Goal: Download file/media

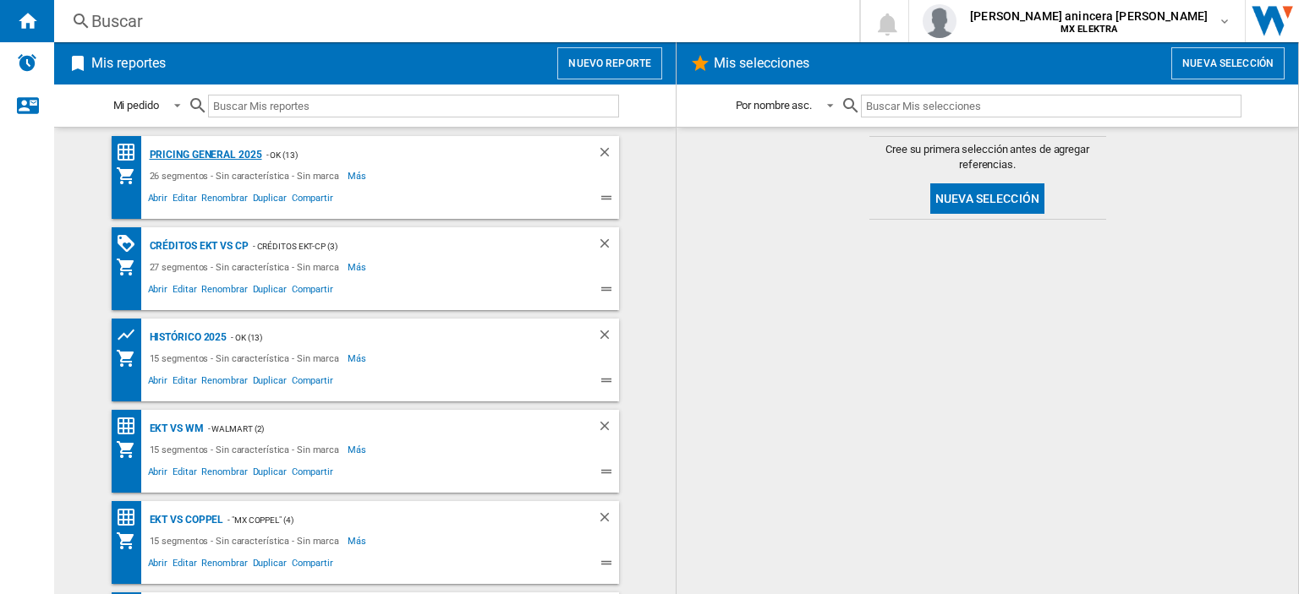
click at [225, 147] on div "PRICING GENERAL 2025" at bounding box center [203, 155] width 117 height 21
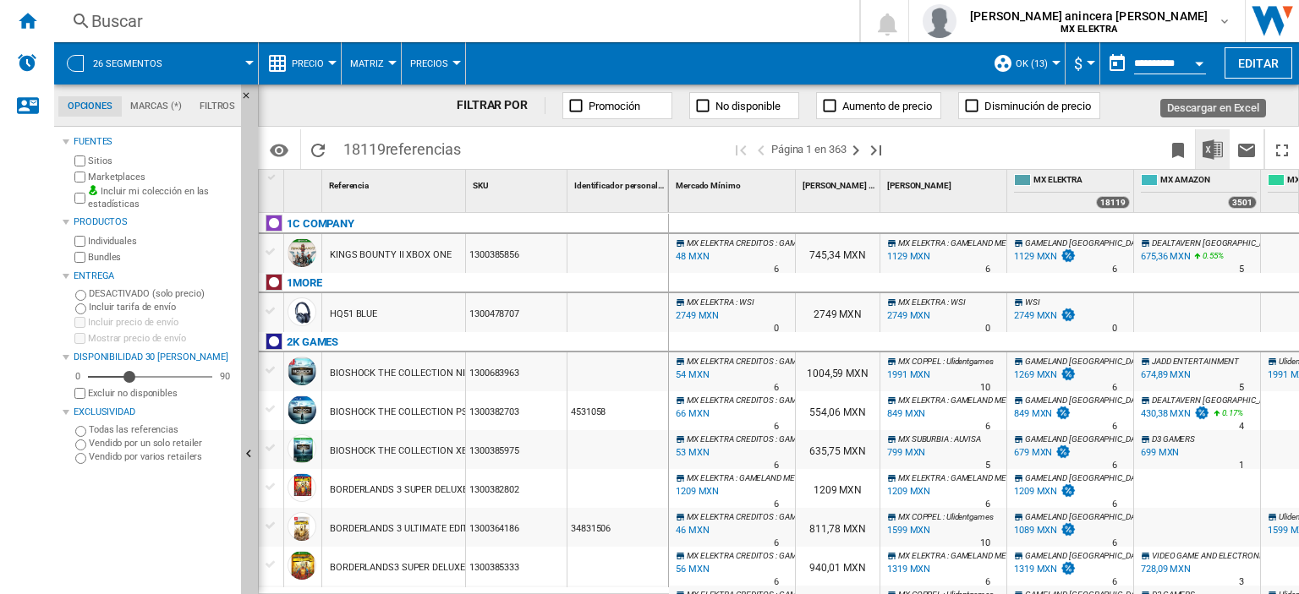
click at [1214, 154] on img "Descargar en Excel" at bounding box center [1213, 150] width 20 height 20
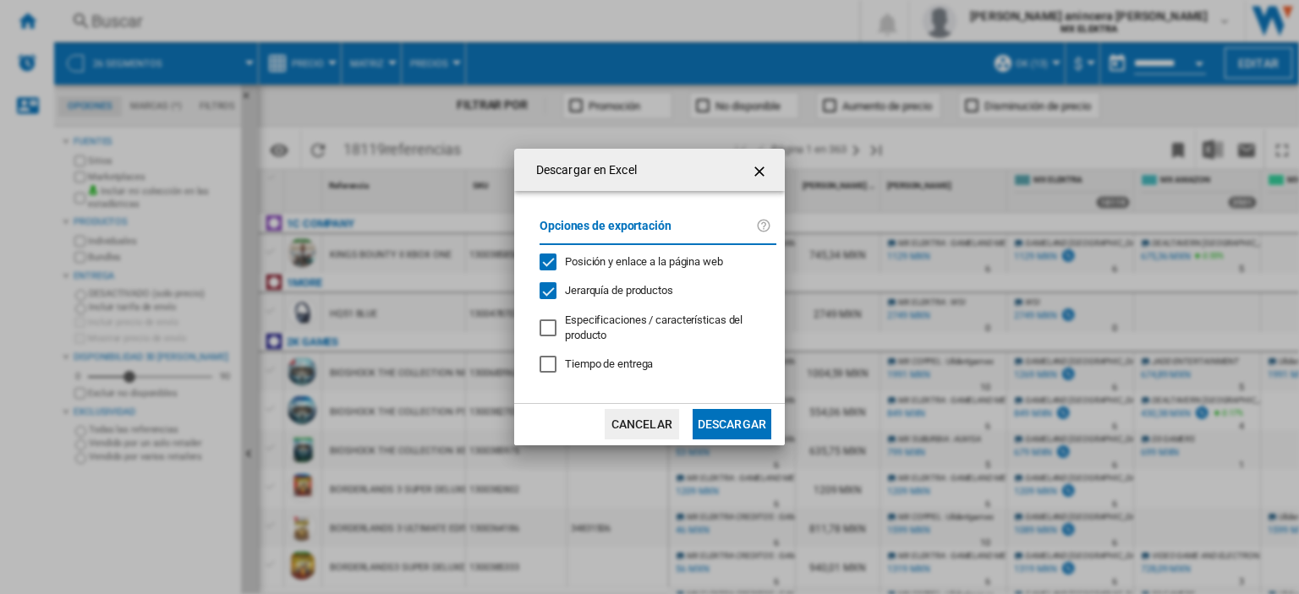
click at [745, 420] on button "Descargar" at bounding box center [732, 424] width 79 height 30
